Goal: Use online tool/utility: Utilize a website feature to perform a specific function

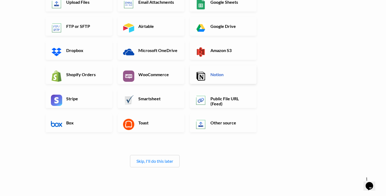
scroll to position [65, 0]
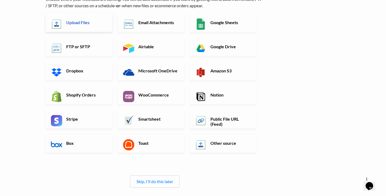
click at [85, 25] on link "Upload Files" at bounding box center [79, 22] width 67 height 19
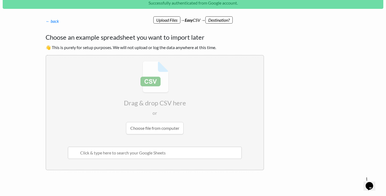
scroll to position [22, 0]
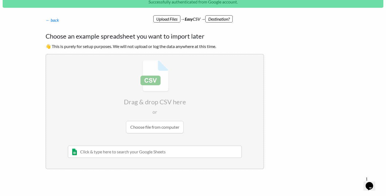
click at [154, 130] on input "file" at bounding box center [155, 96] width 218 height 85
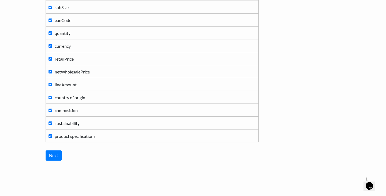
scroll to position [163, 0]
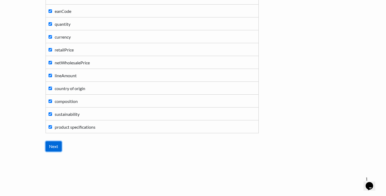
click at [53, 146] on input "Next" at bounding box center [54, 146] width 16 height 10
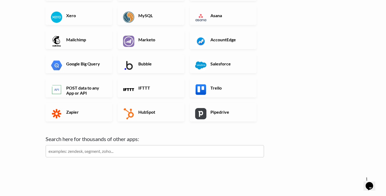
scroll to position [0, 0]
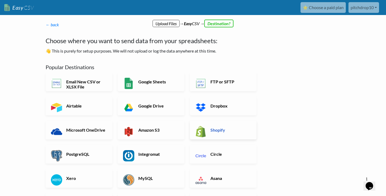
click at [214, 129] on h6 "Shopify" at bounding box center [230, 129] width 42 height 5
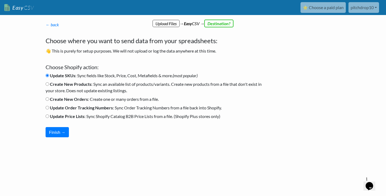
click at [49, 83] on input "Create New Products : Sync an available list of products/variants. Create new p…" at bounding box center [47, 83] width 3 height 3
radio input "true"
click at [47, 75] on input "Update SKUs : Sync fields like Stock, Price, Cost, Metafields & more. (most pop…" at bounding box center [47, 75] width 3 height 3
radio input "true"
click at [48, 84] on input "Create New Products : Sync an available list of products/variants. Create new p…" at bounding box center [47, 83] width 3 height 3
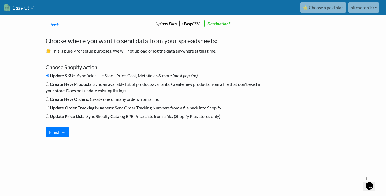
radio input "true"
click at [57, 133] on button "Finish →" at bounding box center [57, 132] width 23 height 10
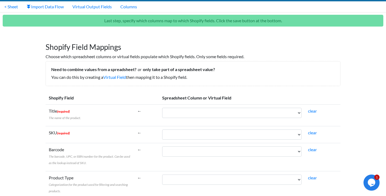
scroll to position [20, 0]
